Goal: Find contact information: Find contact information

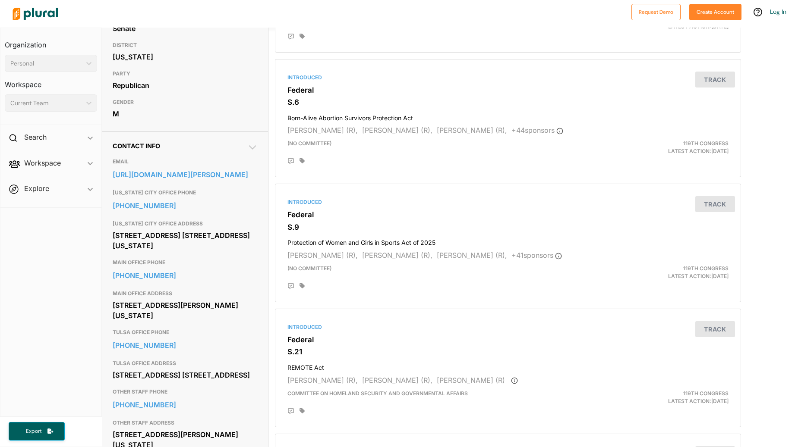
scroll to position [220, 0]
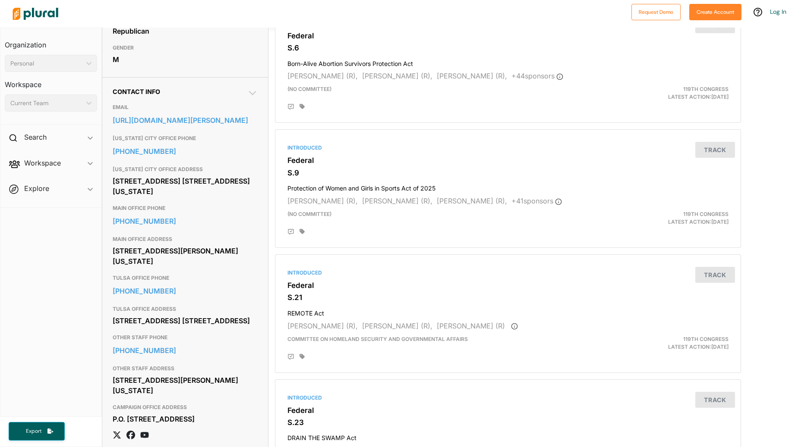
click at [194, 270] on body "Request Demo Create Account Log In Organization Personal ic_keyboard_arrow_down…" at bounding box center [397, 223] width 795 height 447
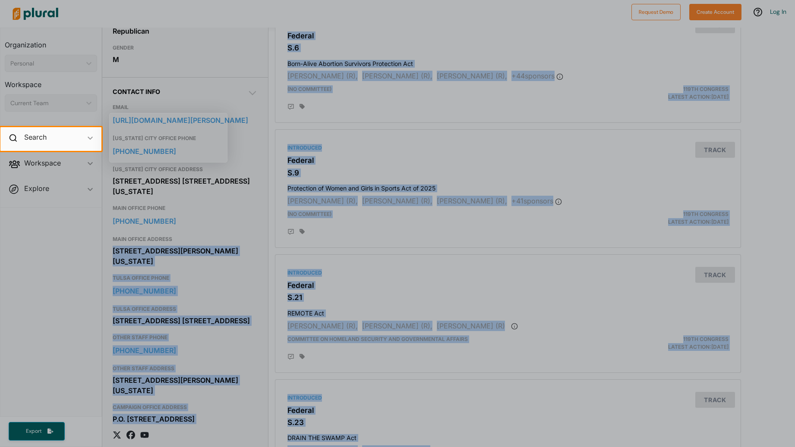
click at [217, 289] on div at bounding box center [397, 299] width 795 height 296
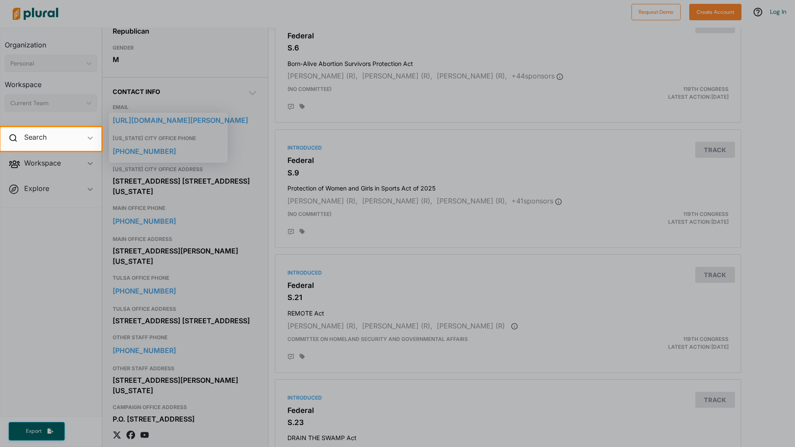
drag, startPoint x: 190, startPoint y: 272, endPoint x: 167, endPoint y: 269, distance: 22.6
click at [167, 269] on div at bounding box center [397, 299] width 795 height 296
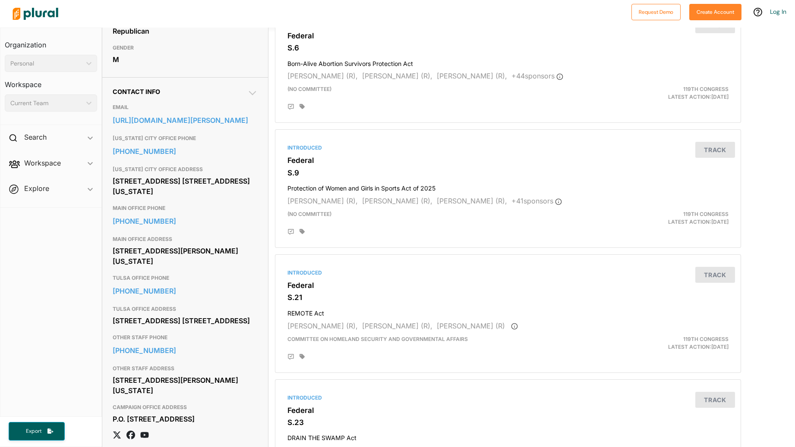
drag, startPoint x: 111, startPoint y: 261, endPoint x: 188, endPoint y: 271, distance: 77.9
click at [188, 271] on div "Contact Info EMAIL [URL][DOMAIN_NAME][PERSON_NAME] [US_STATE] CITY OFFICE PHONE…" at bounding box center [185, 267] width 166 height 380
copy div "[STREET_ADDRESS][PERSON_NAME][US_STATE]"
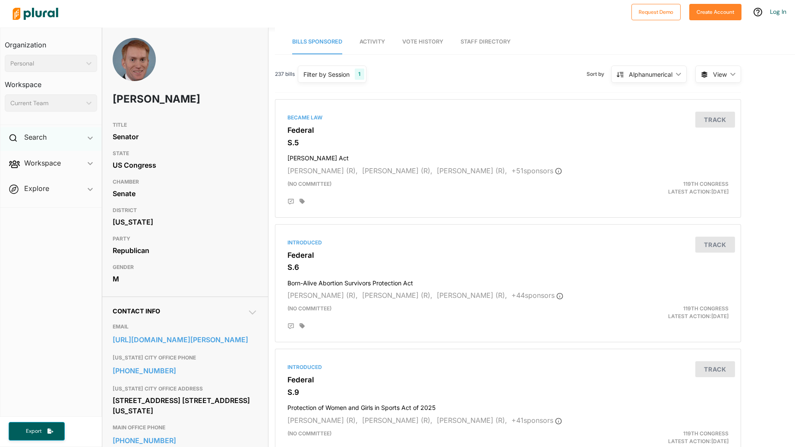
click at [16, 136] on icon at bounding box center [13, 138] width 8 height 8
